Goal: Check status: Check status

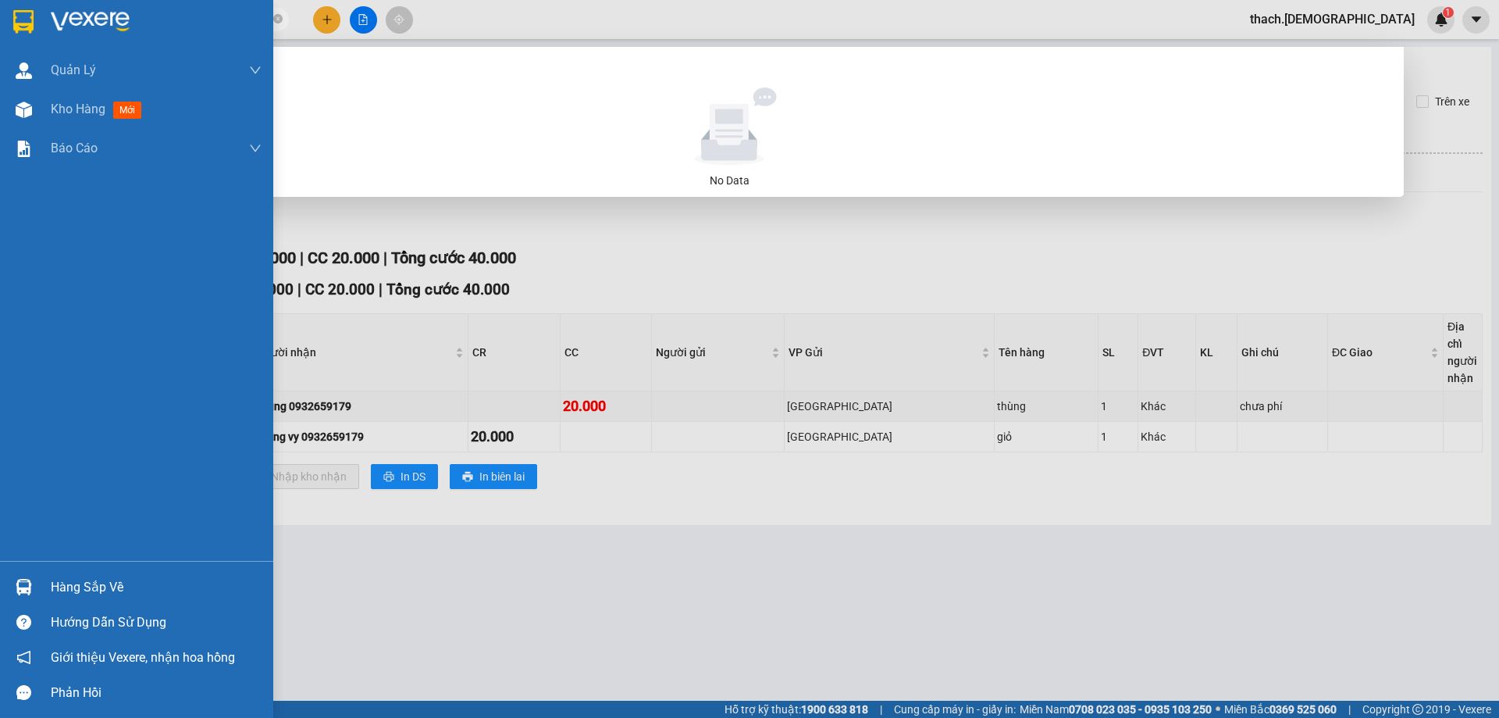
click at [41, 572] on div "Hàng sắp về" at bounding box center [136, 586] width 273 height 35
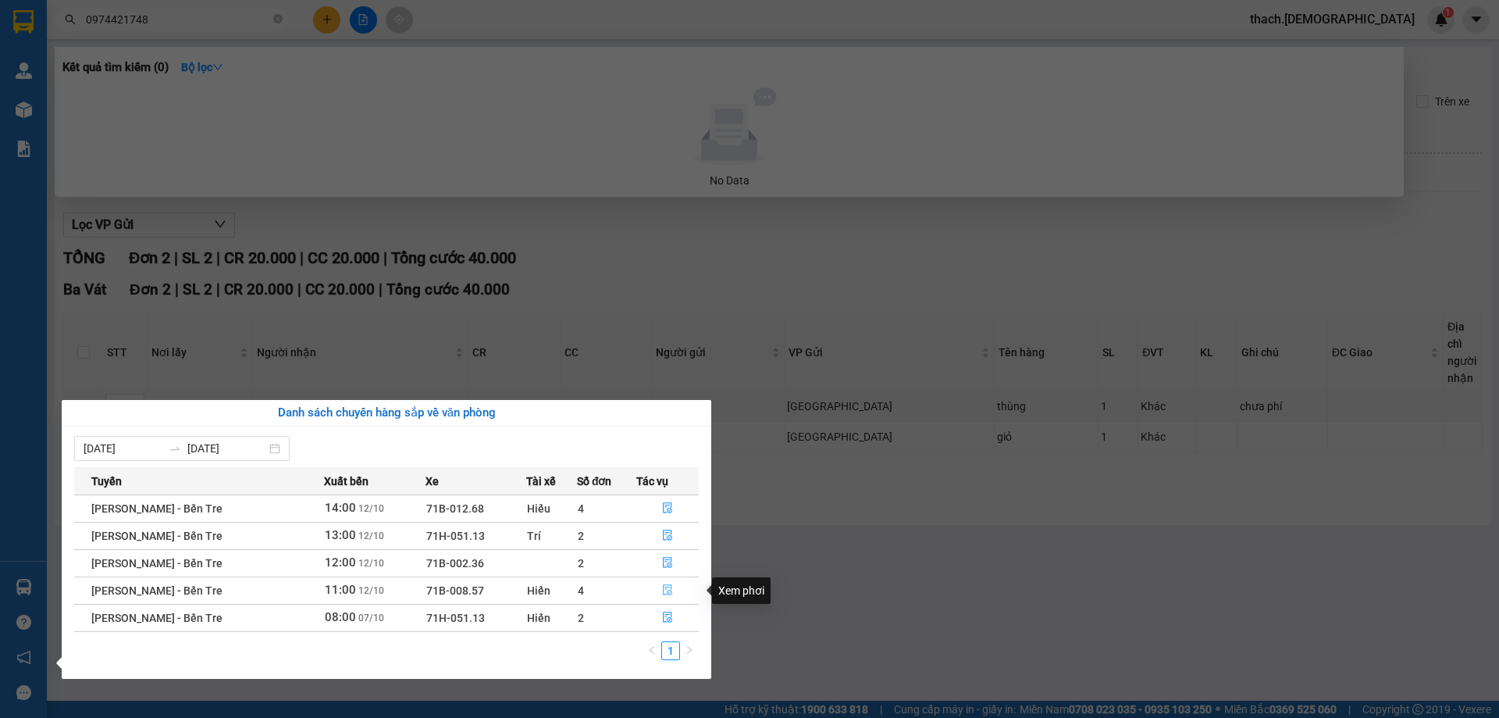
click at [663, 591] on icon "file-done" at bounding box center [667, 590] width 9 height 11
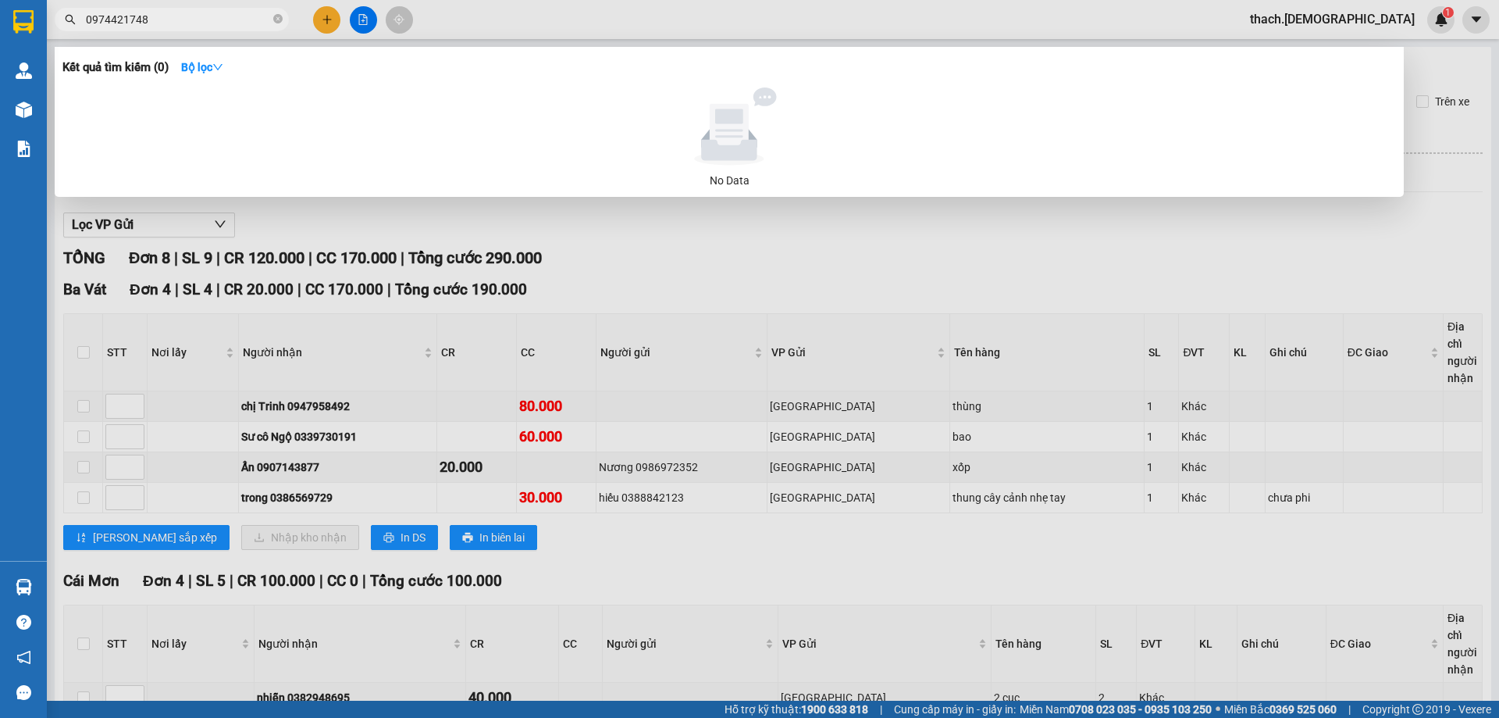
click at [644, 556] on div at bounding box center [749, 359] width 1499 height 718
click at [172, 16] on input "0974421748" at bounding box center [178, 19] width 184 height 17
type input "0"
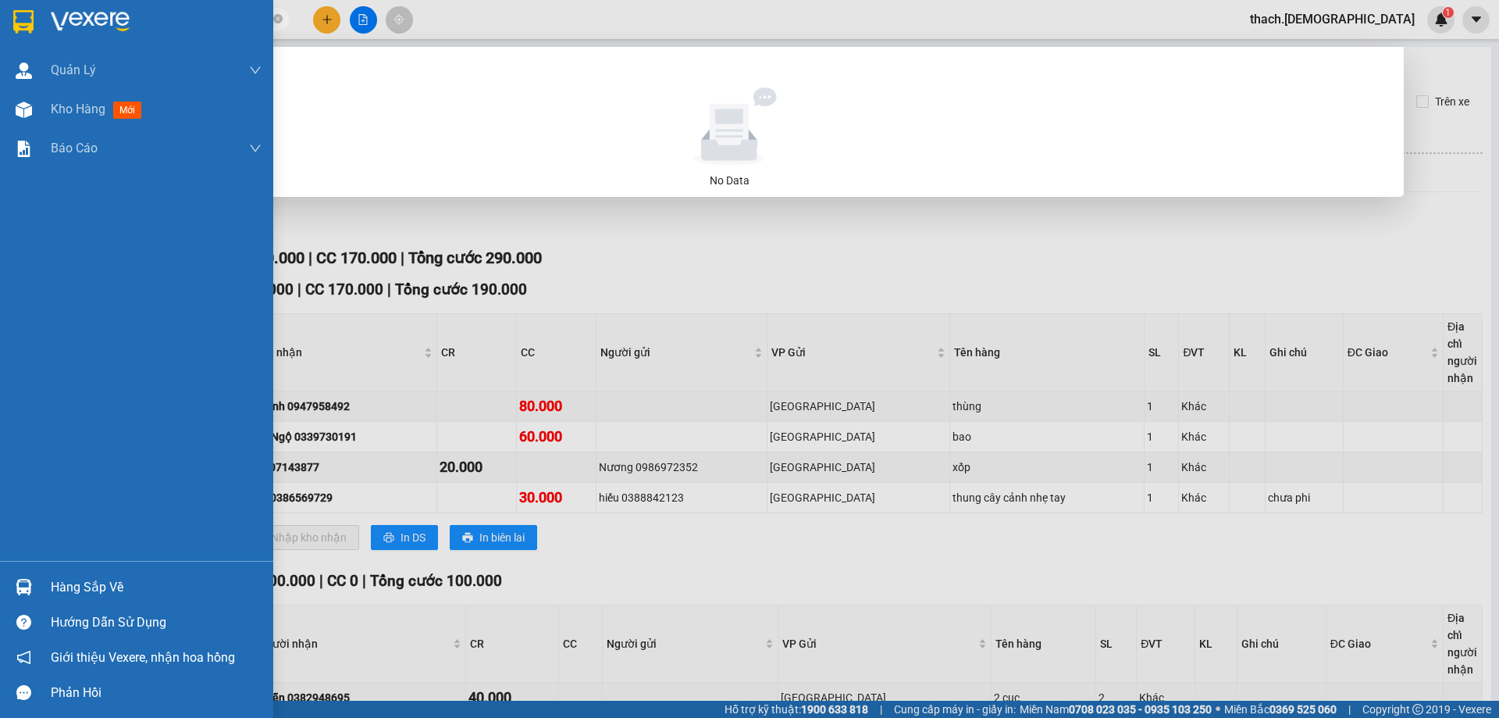
type input "0388794456"
click at [81, 596] on div "Hàng sắp về" at bounding box center [156, 586] width 211 height 23
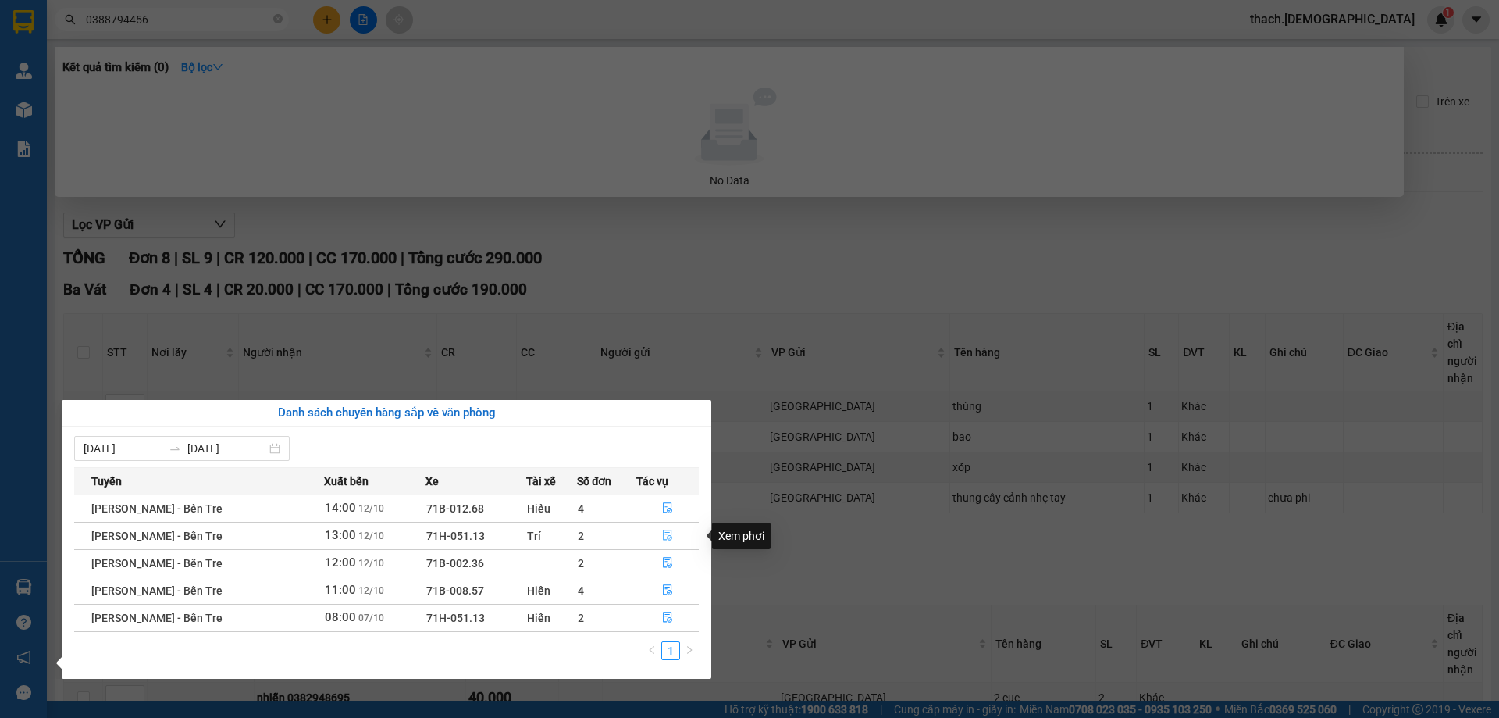
click at [662, 534] on icon "file-done" at bounding box center [667, 534] width 11 height 11
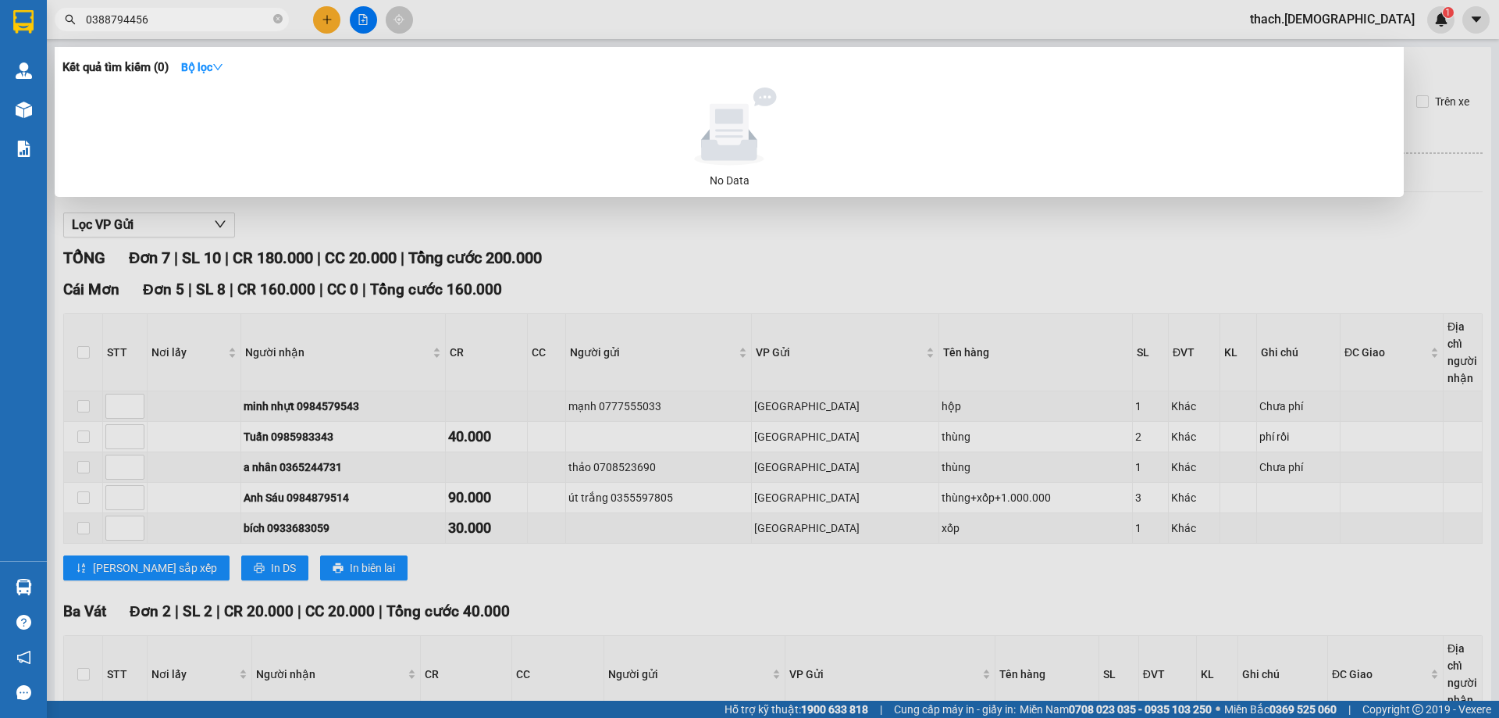
click at [679, 594] on div at bounding box center [749, 359] width 1499 height 718
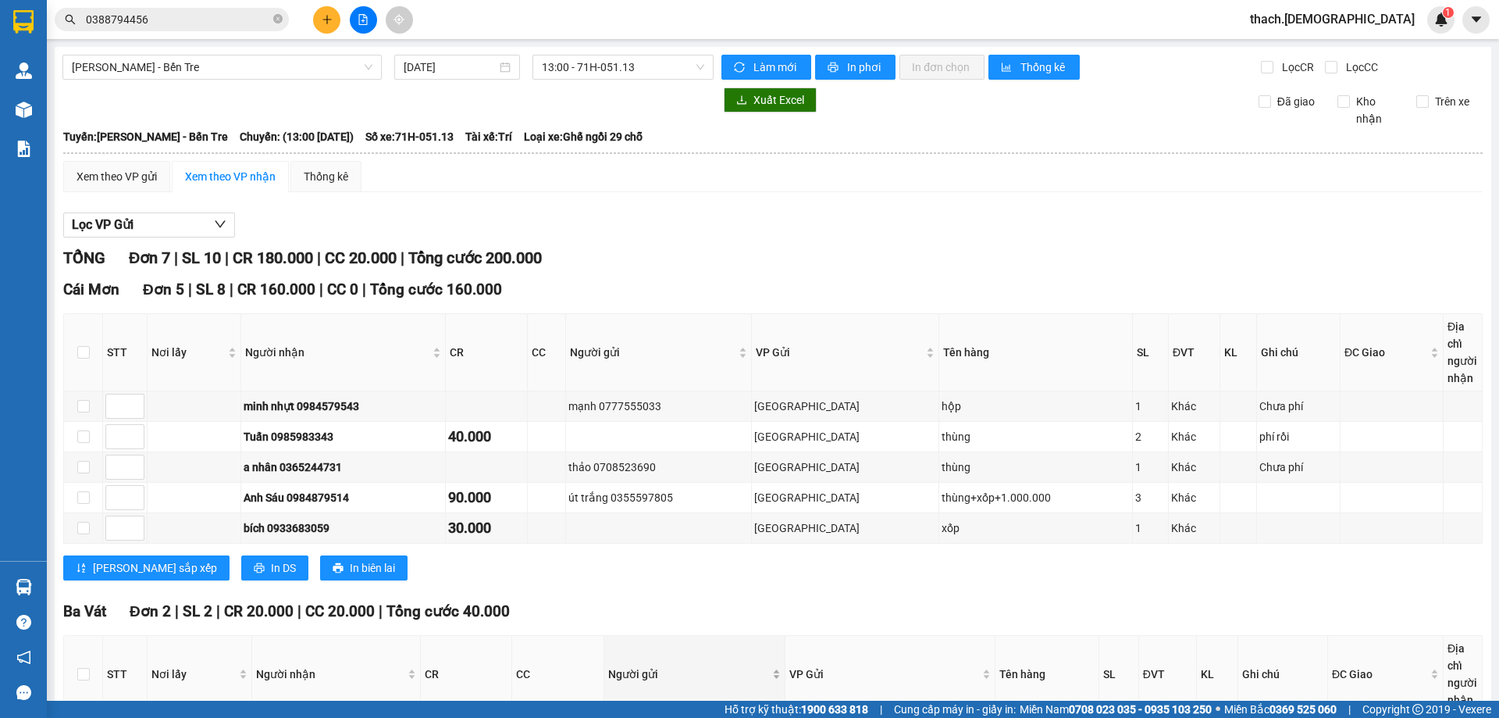
scroll to position [154, 0]
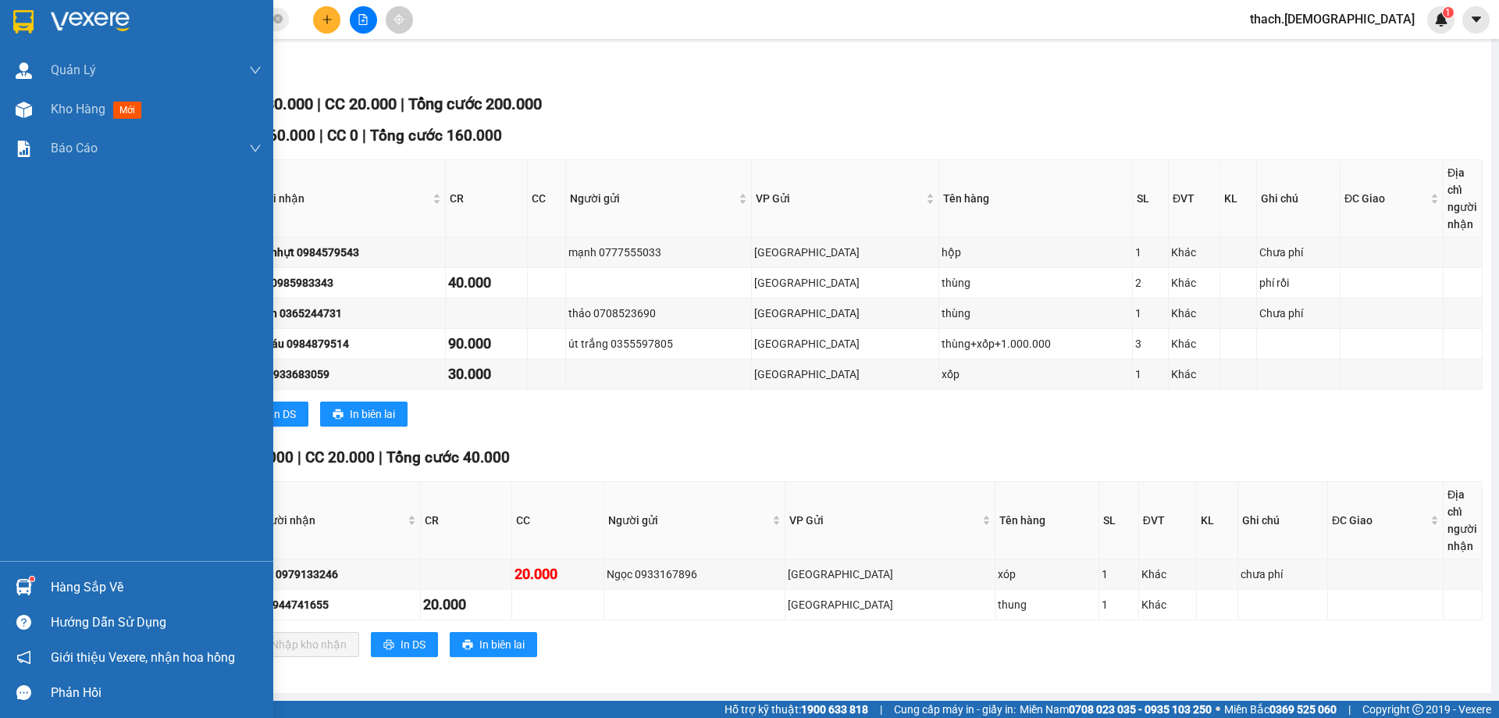
click at [80, 574] on div "Hàng sắp về" at bounding box center [136, 586] width 273 height 35
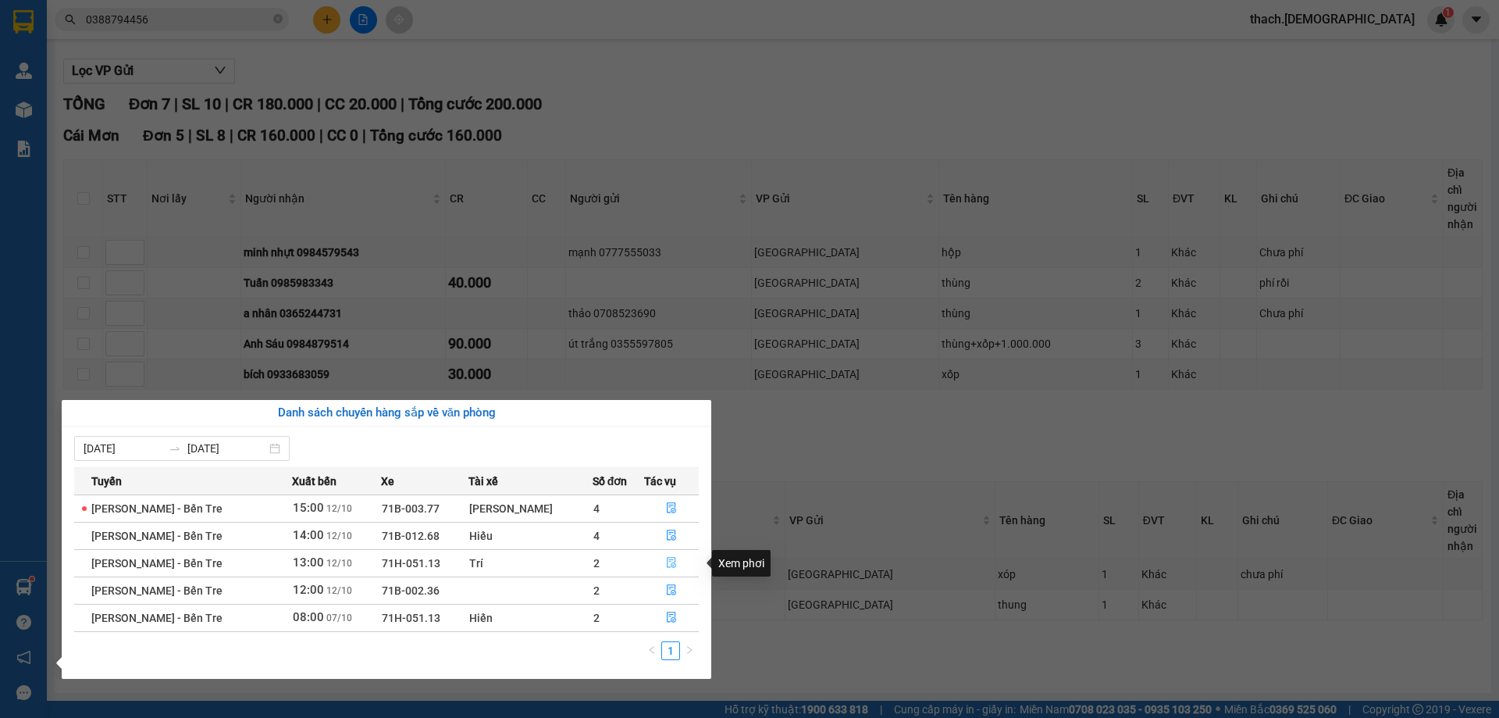
click at [667, 560] on icon "file-done" at bounding box center [671, 563] width 9 height 11
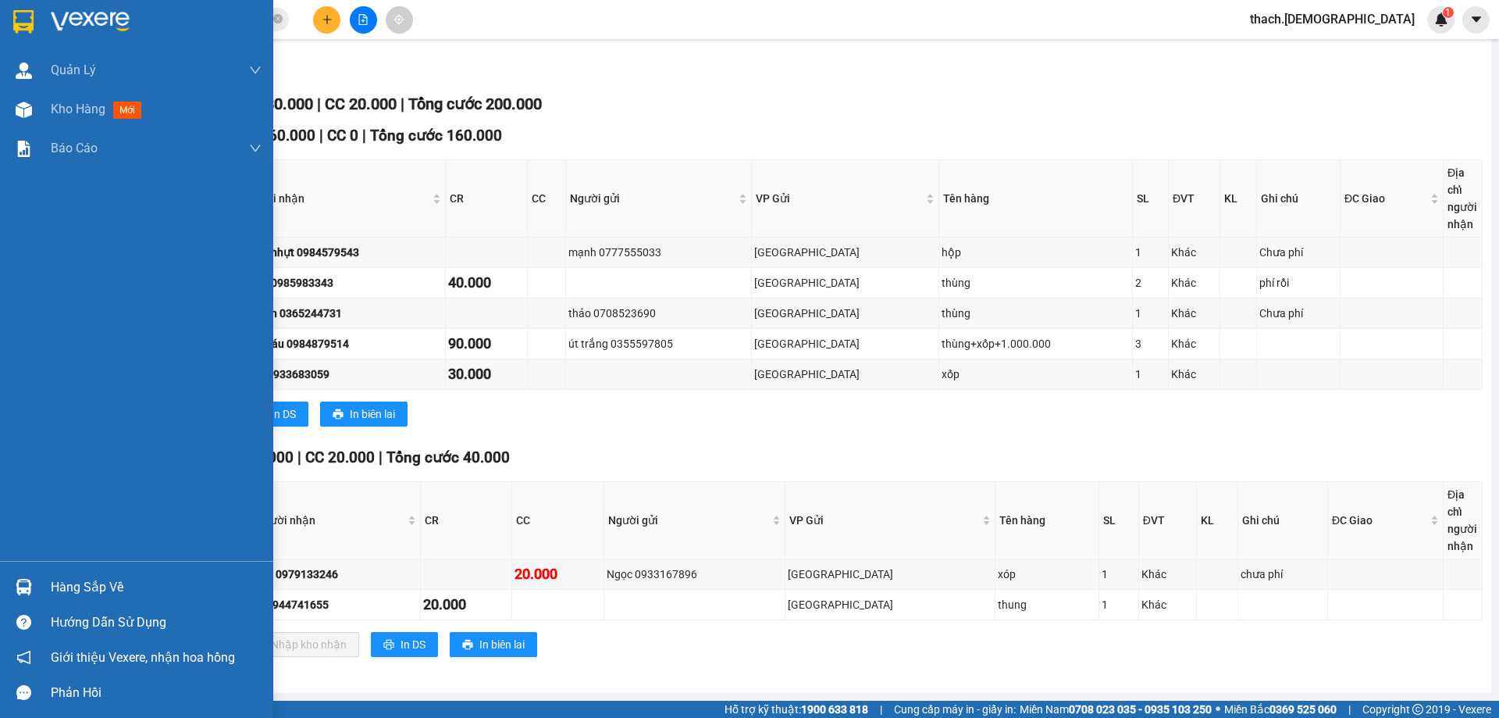
click at [54, 577] on div "Hàng sắp về" at bounding box center [156, 586] width 211 height 23
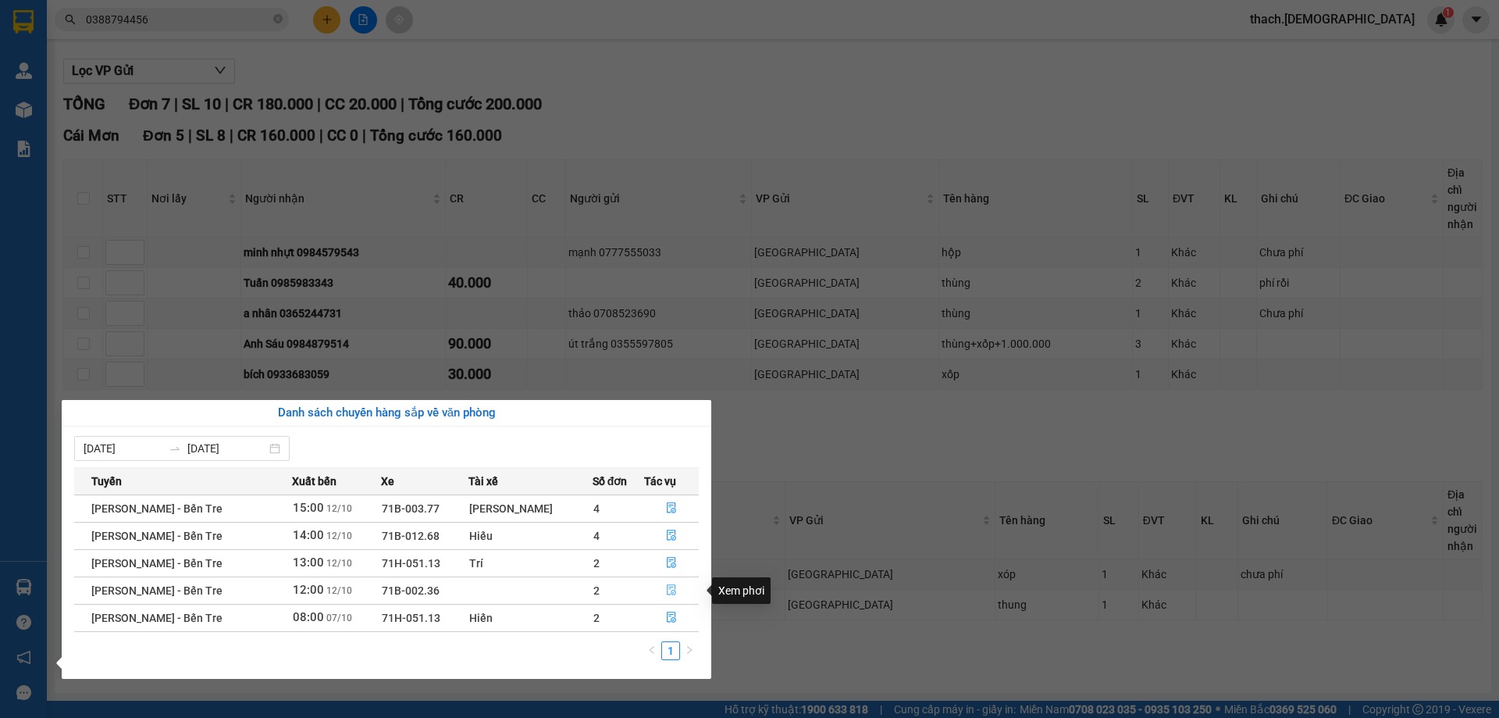
click at [666, 586] on icon "file-done" at bounding box center [671, 589] width 11 height 11
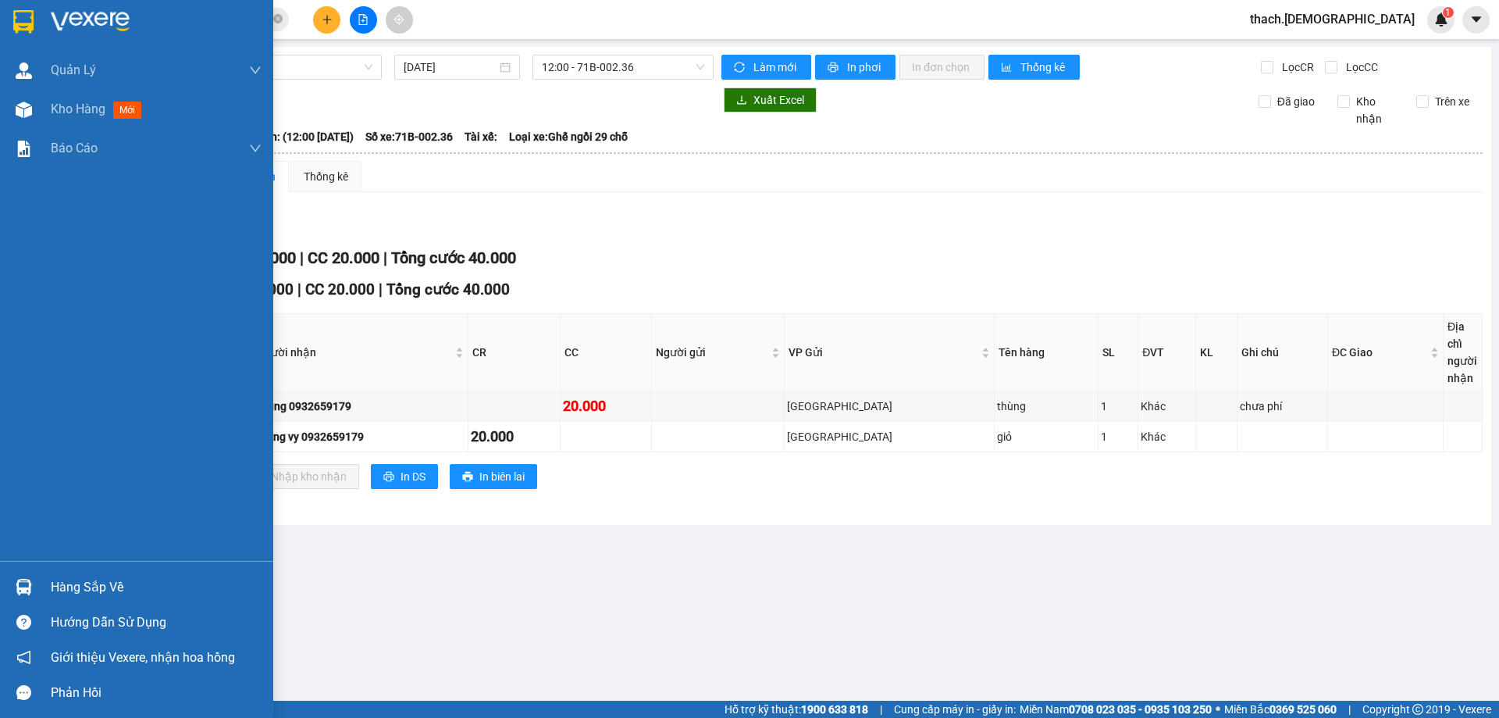
click at [46, 576] on div "Hàng sắp về" at bounding box center [136, 586] width 273 height 35
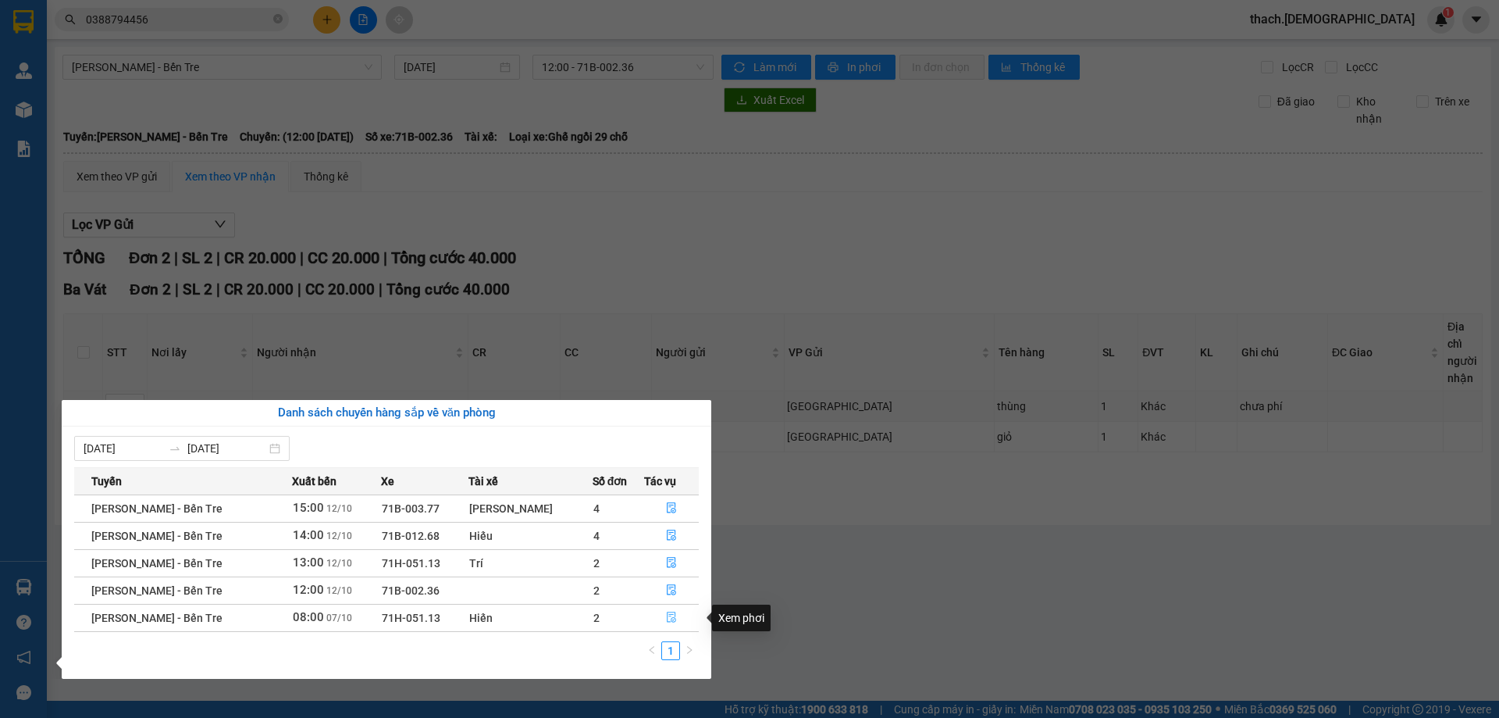
click at [668, 613] on icon "file-done" at bounding box center [671, 616] width 11 height 11
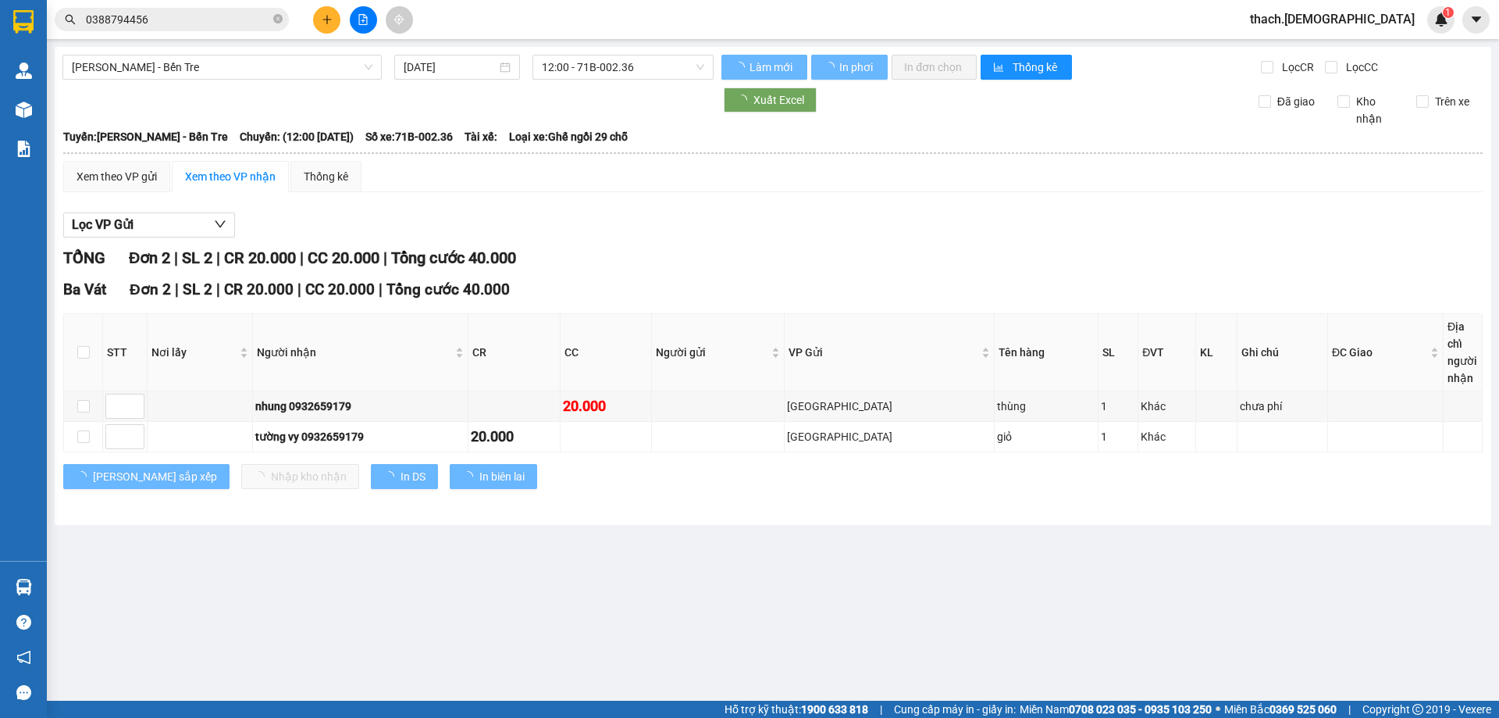
type input "07/10/2025"
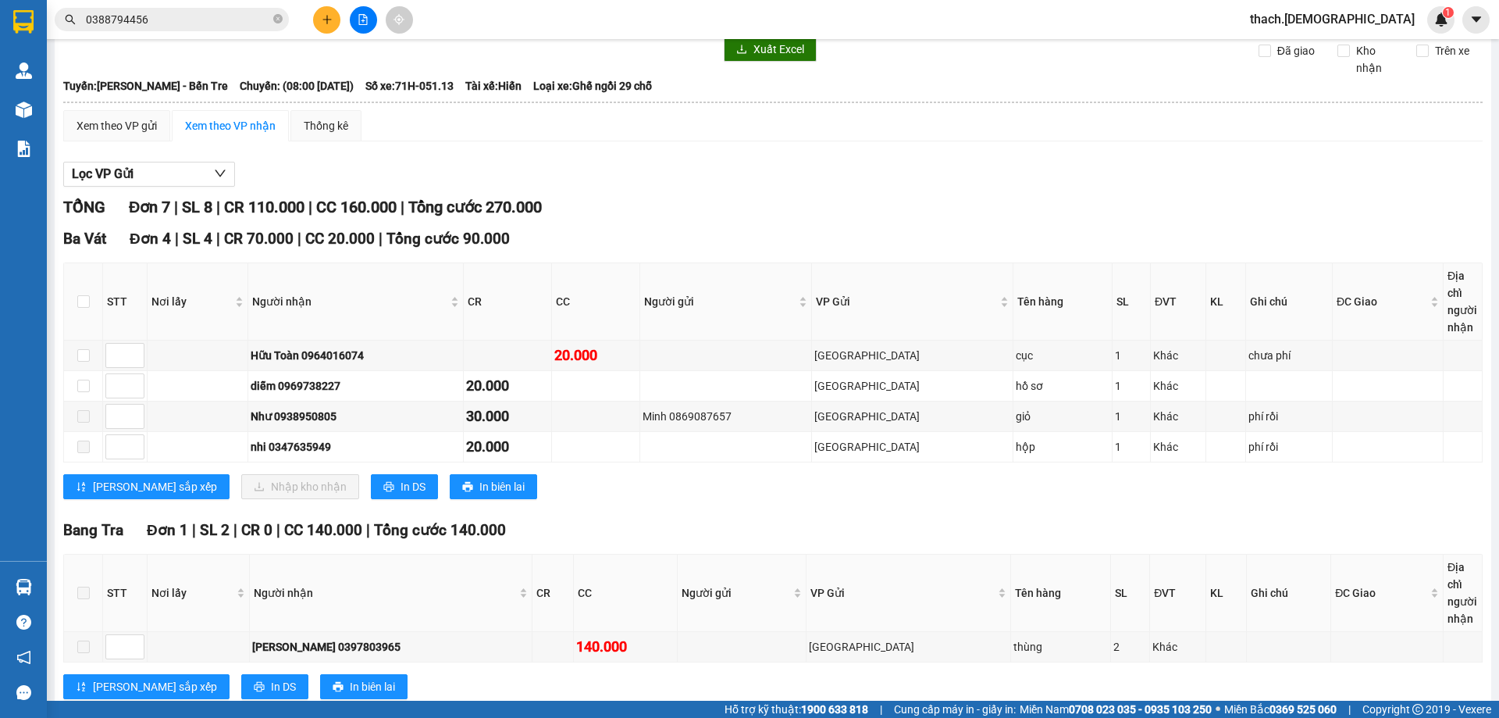
scroll to position [78, 0]
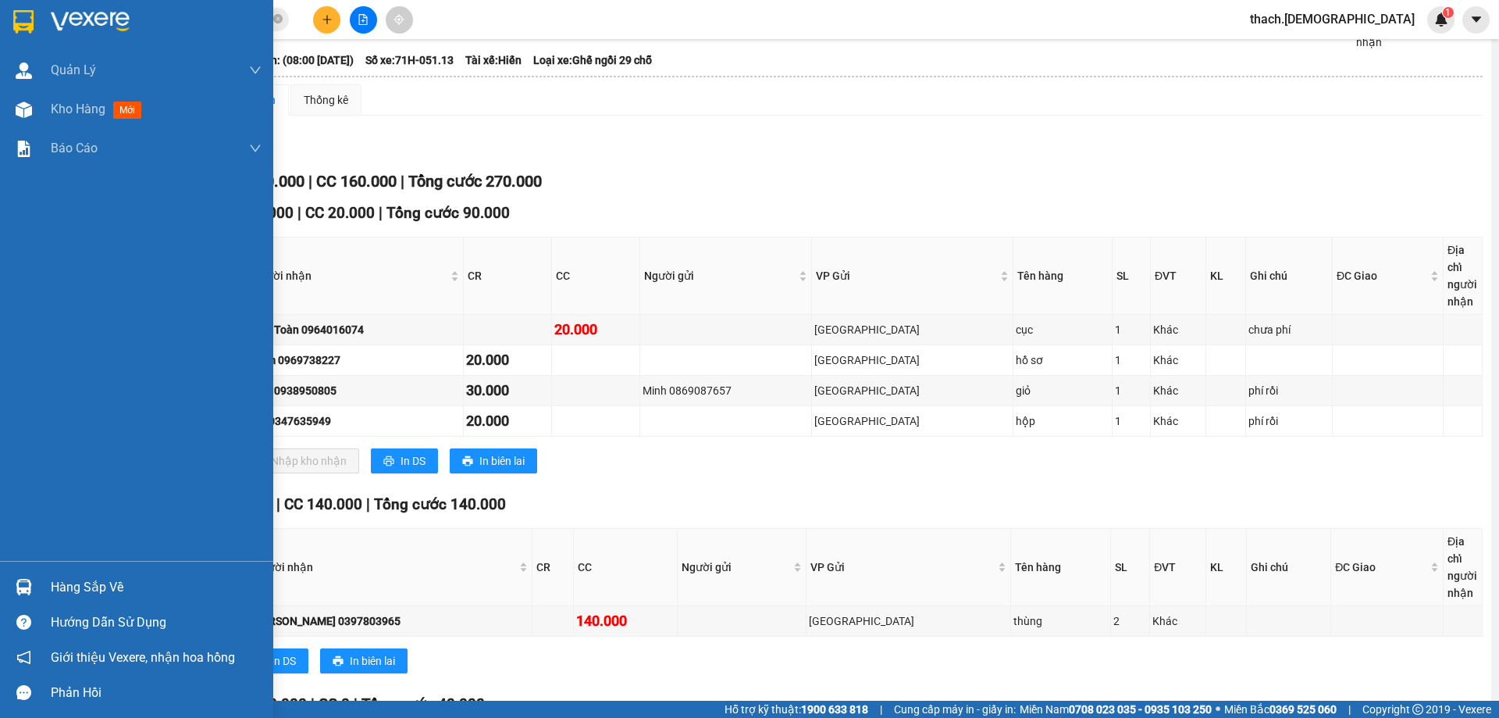
click at [40, 585] on div "Hàng sắp về" at bounding box center [136, 586] width 273 height 35
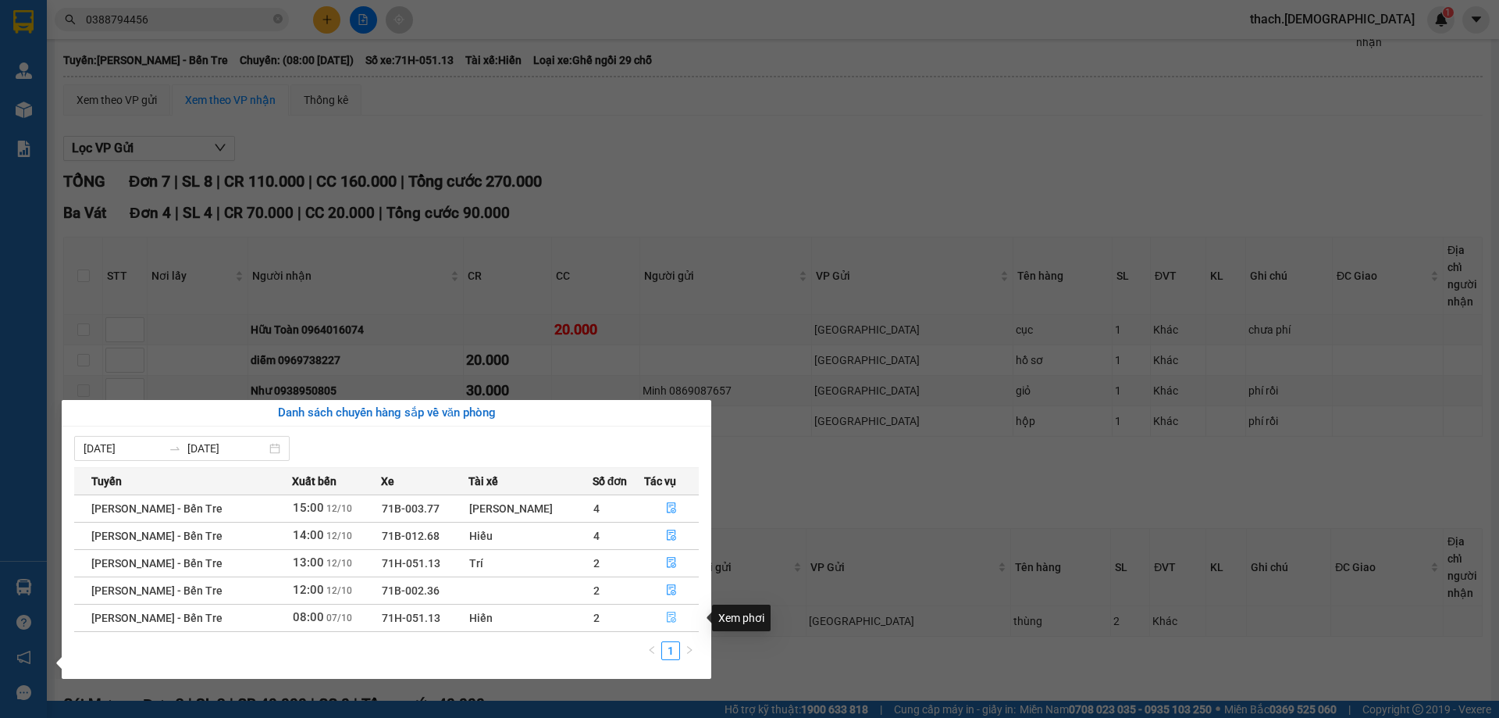
click at [666, 615] on icon "file-done" at bounding box center [671, 616] width 11 height 11
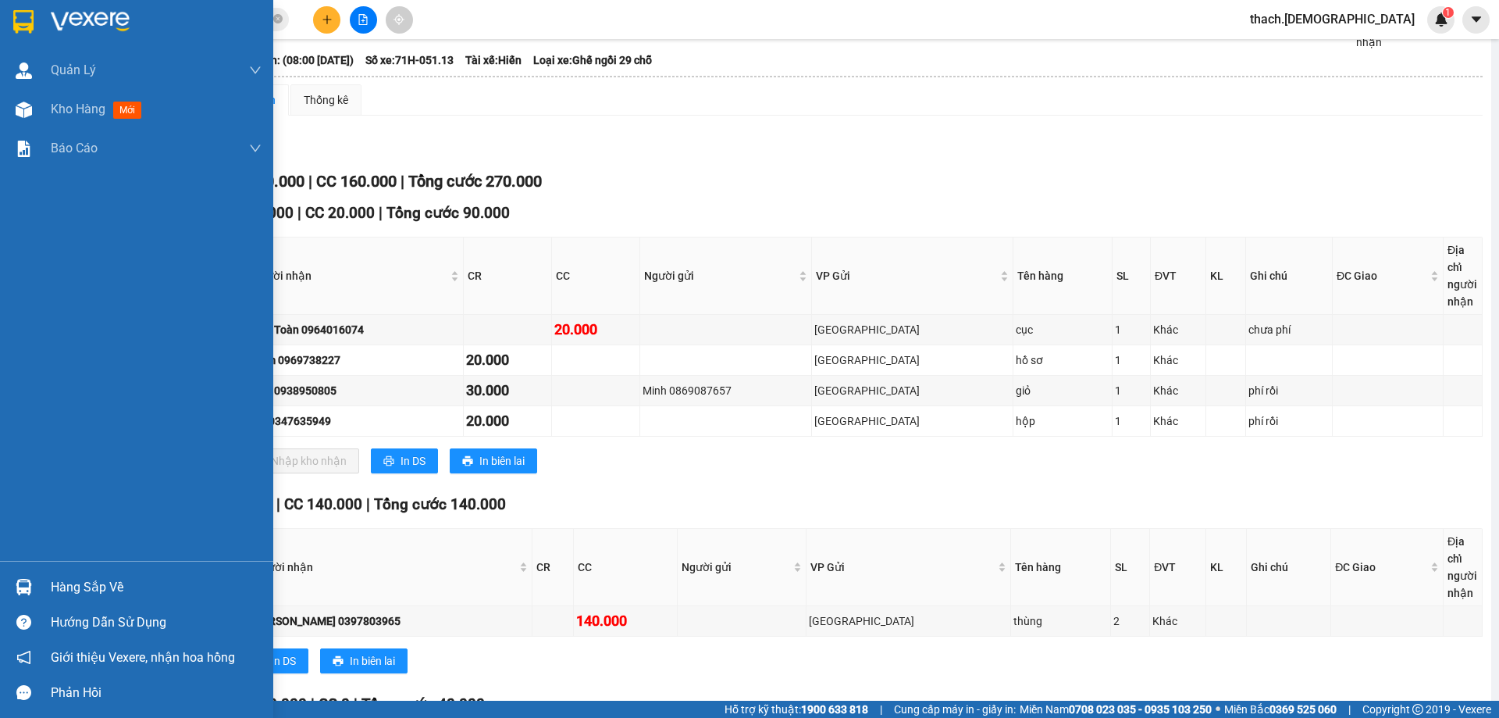
click at [81, 583] on div "Hàng sắp về" at bounding box center [156, 586] width 211 height 23
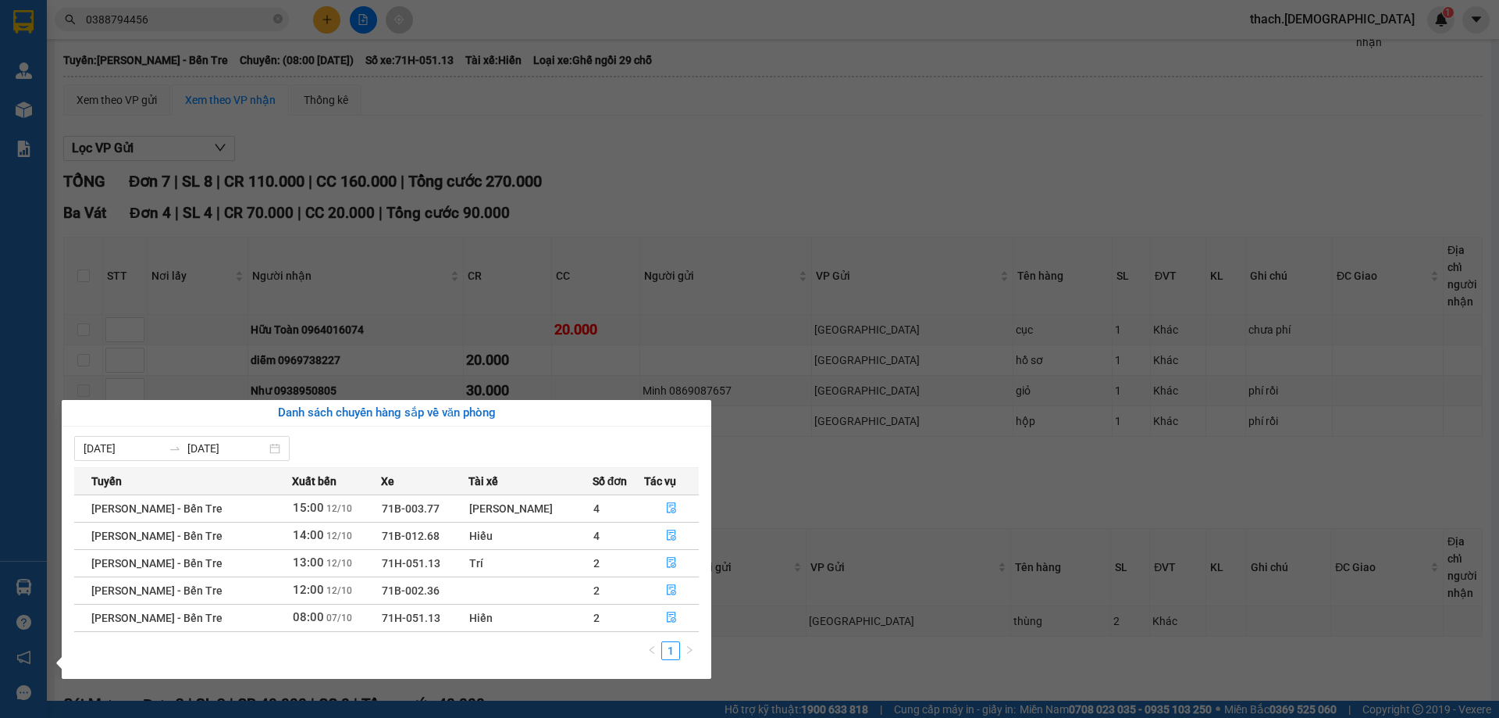
click at [798, 497] on section "Kết quả tìm kiếm ( 0 ) Bộ lọc No Data 0388794456 thach.bahai 1 Quản Lý Quản lý …" at bounding box center [749, 359] width 1499 height 718
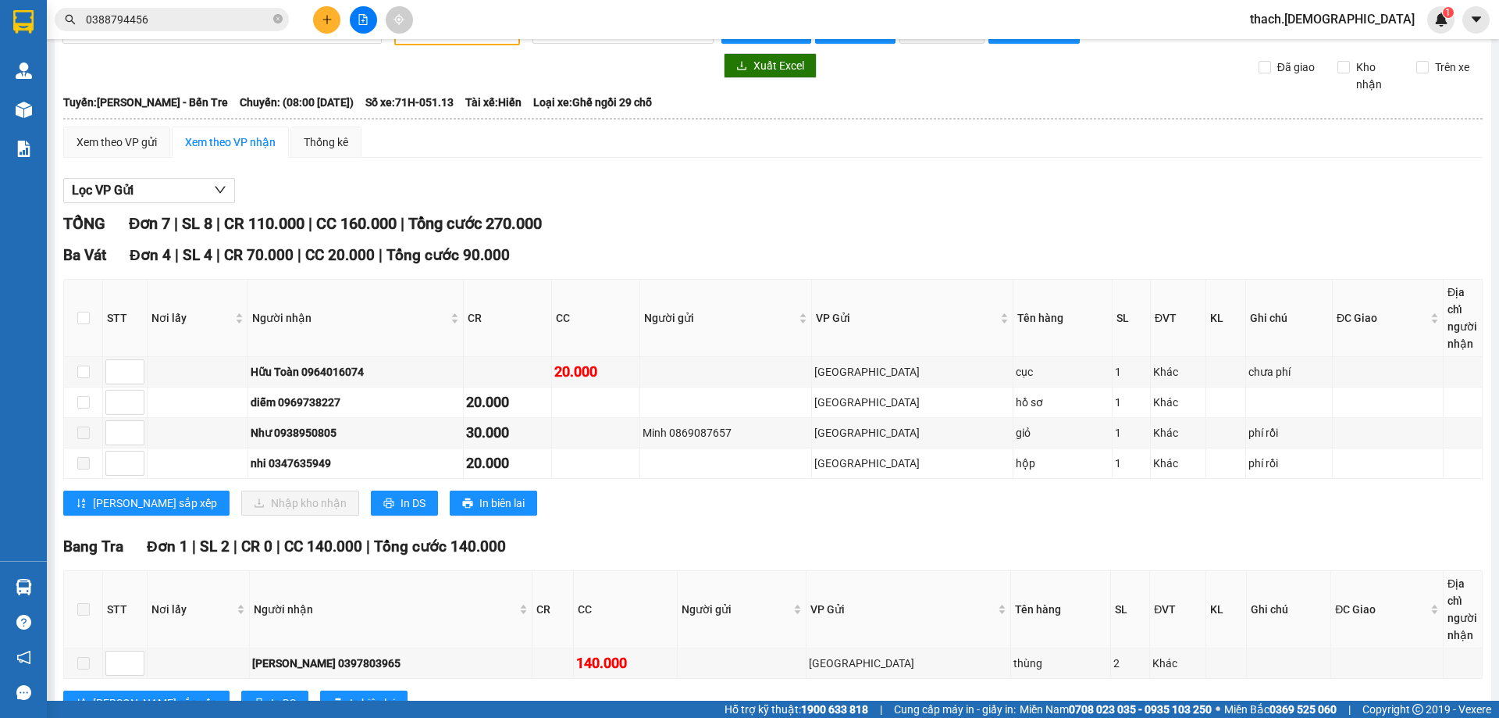
scroll to position [0, 0]
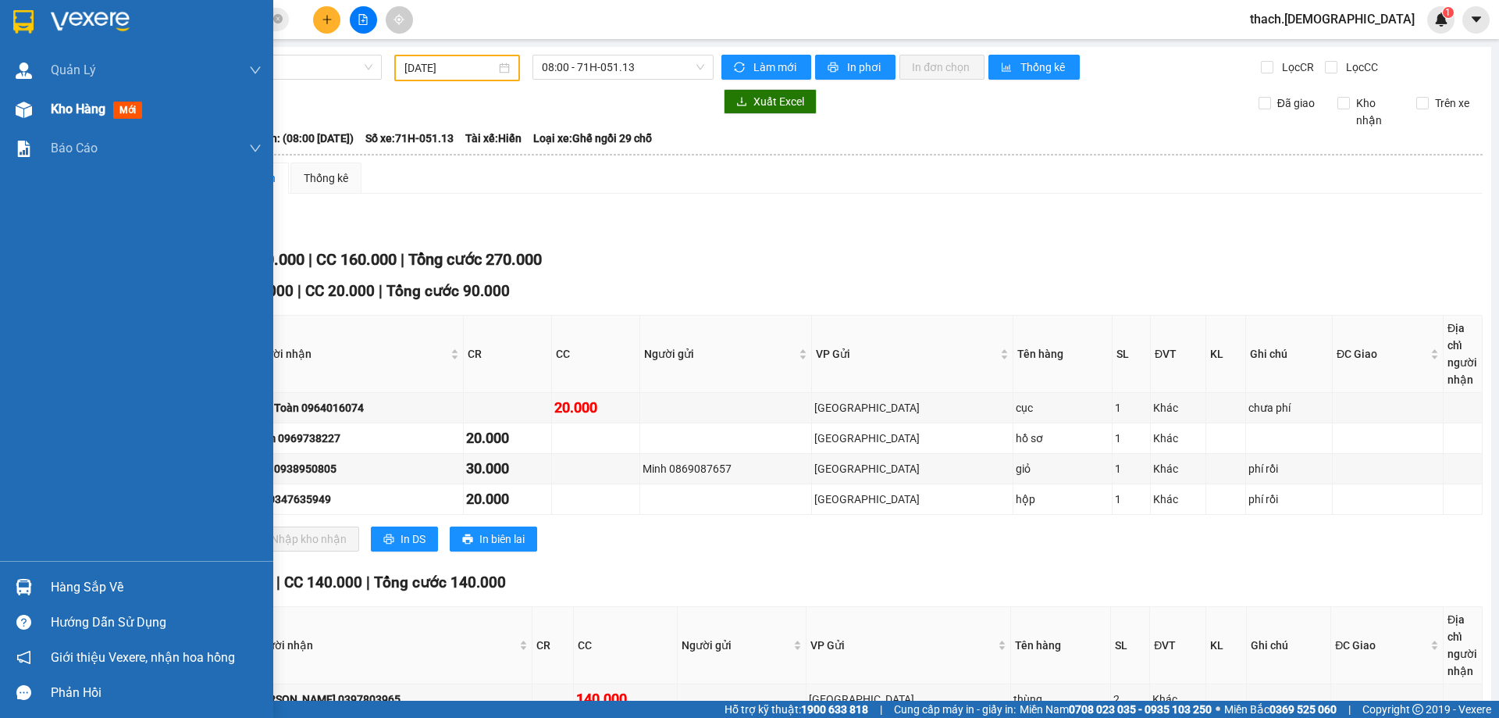
click at [52, 108] on span "Kho hàng" at bounding box center [78, 109] width 55 height 15
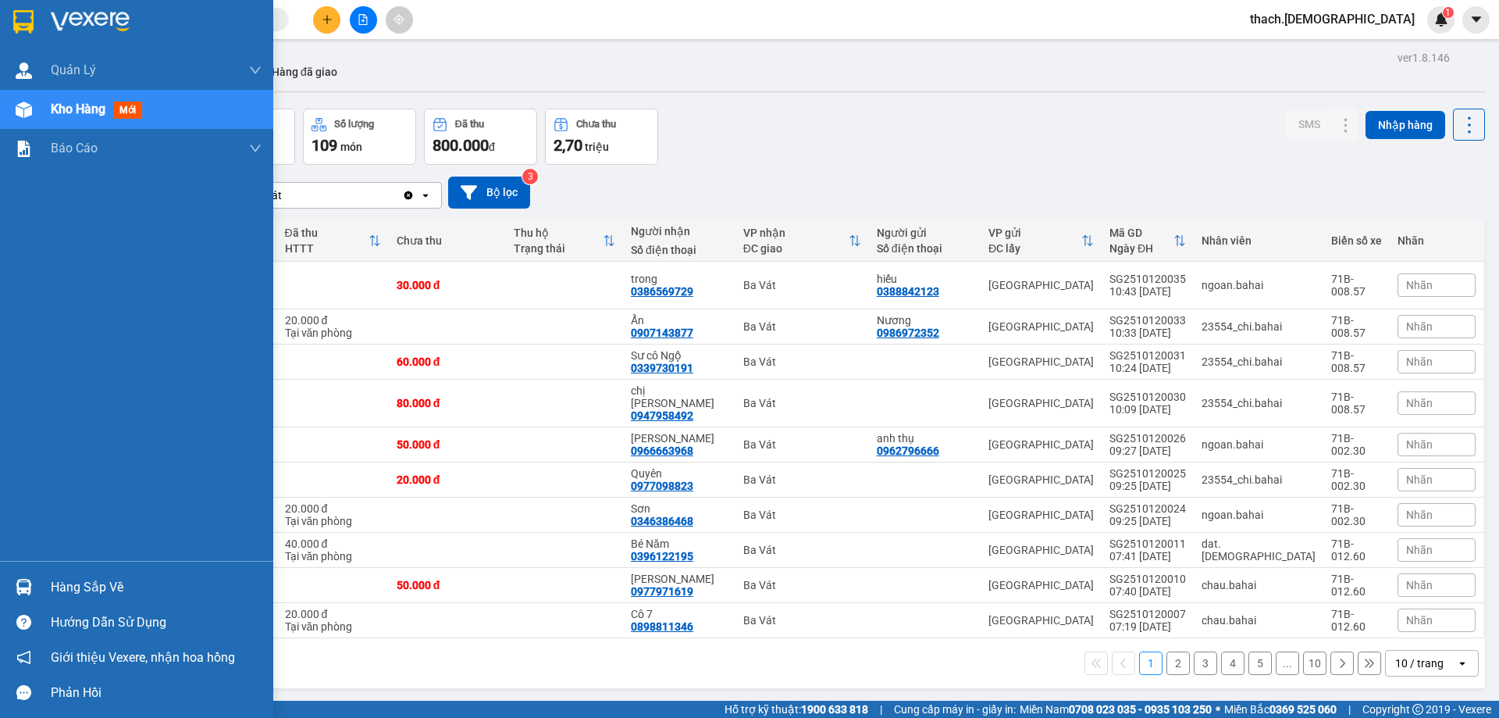
click at [43, 581] on div "Hàng sắp về" at bounding box center [136, 586] width 273 height 35
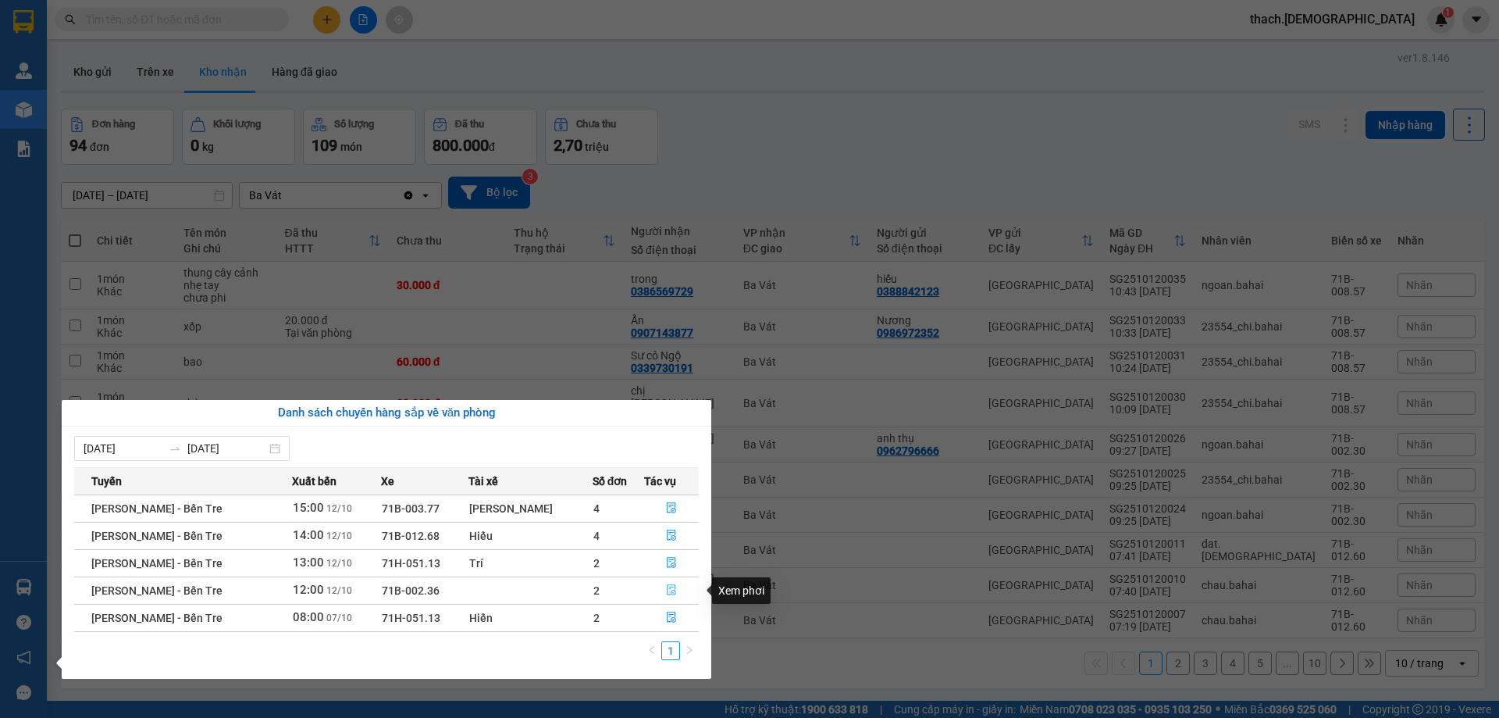
click at [666, 586] on icon "file-done" at bounding box center [671, 589] width 11 height 11
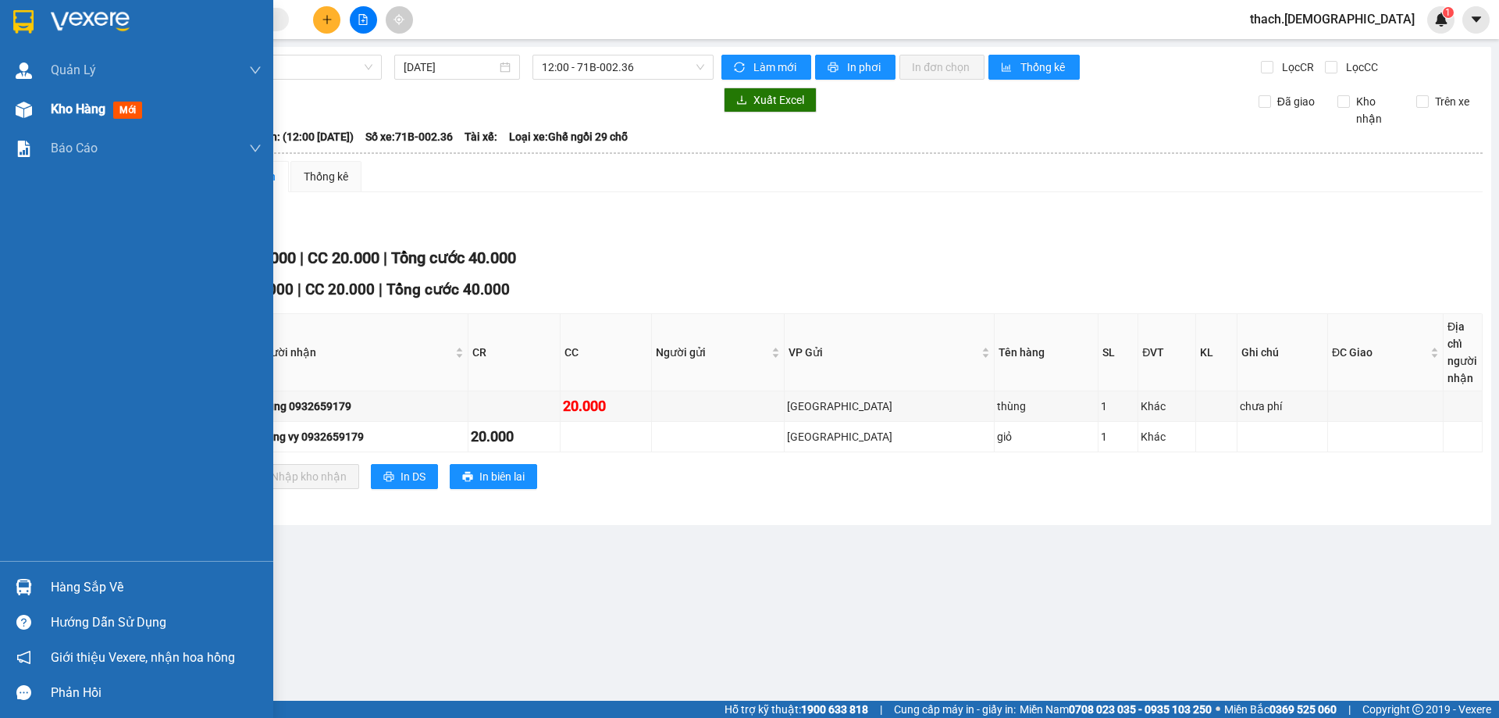
click at [60, 114] on span "Kho hàng" at bounding box center [78, 109] width 55 height 15
